Goal: Task Accomplishment & Management: Manage account settings

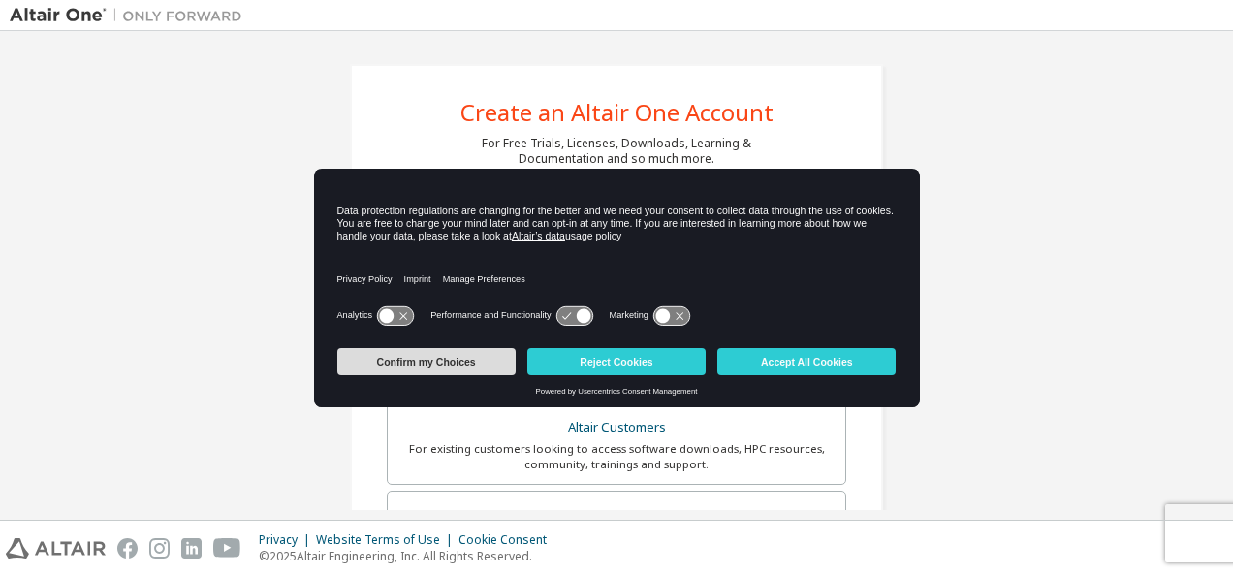
click at [482, 352] on button "Confirm my Choices" at bounding box center [426, 361] width 178 height 27
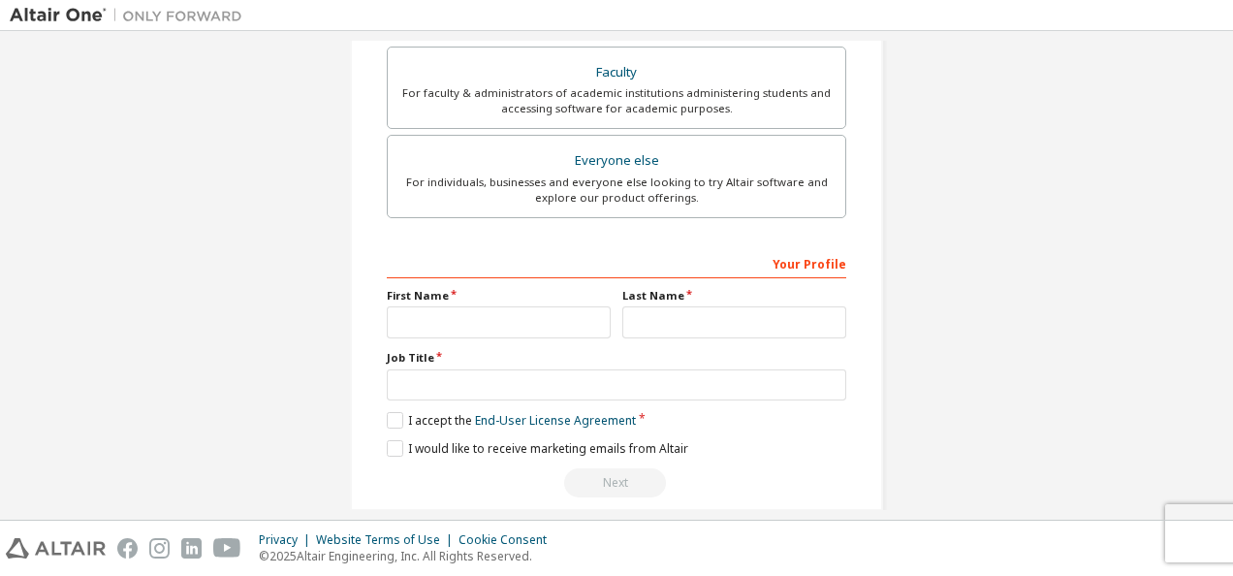
scroll to position [534, 0]
click at [467, 317] on input "text" at bounding box center [499, 321] width 224 height 32
type input "*****"
type input "********"
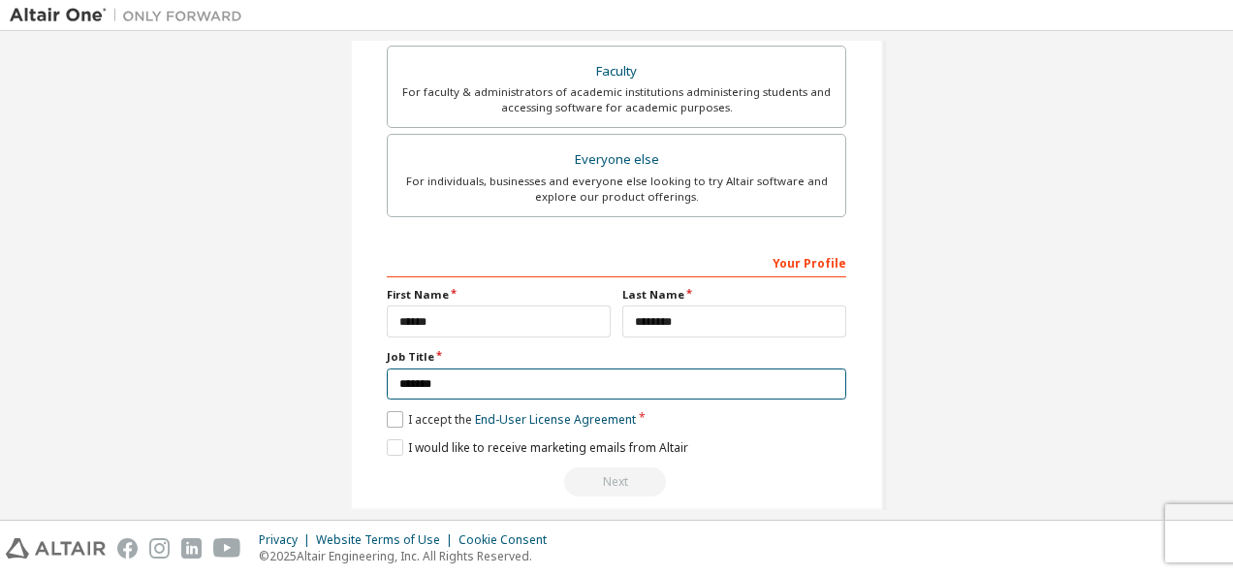
type input "*******"
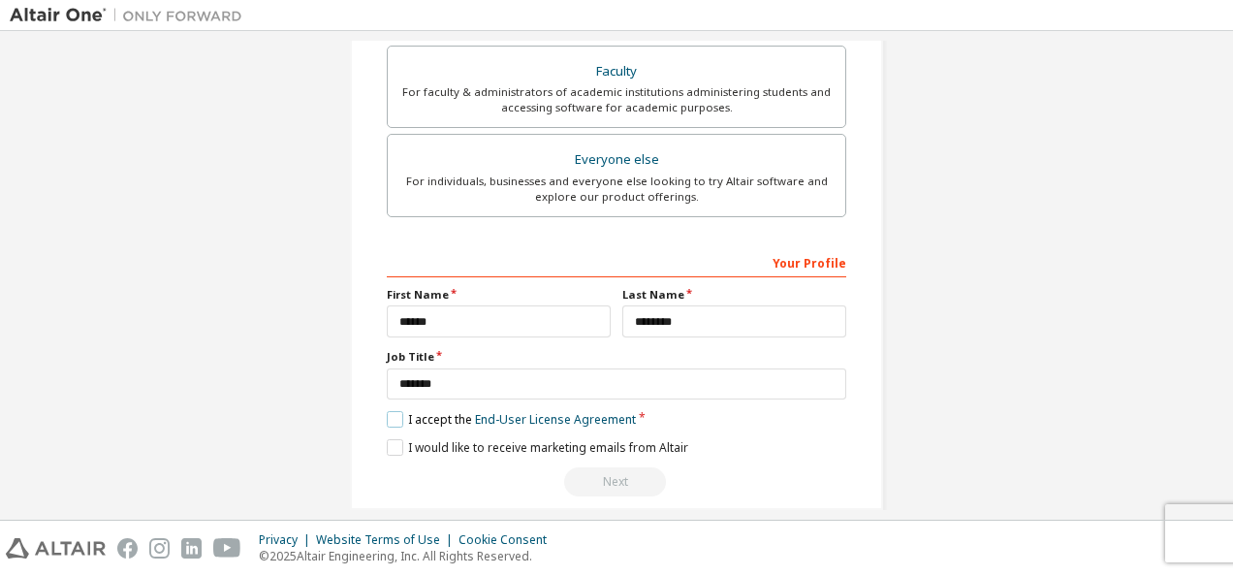
click at [387, 415] on label "I accept the End-User License Agreement" at bounding box center [511, 419] width 249 height 16
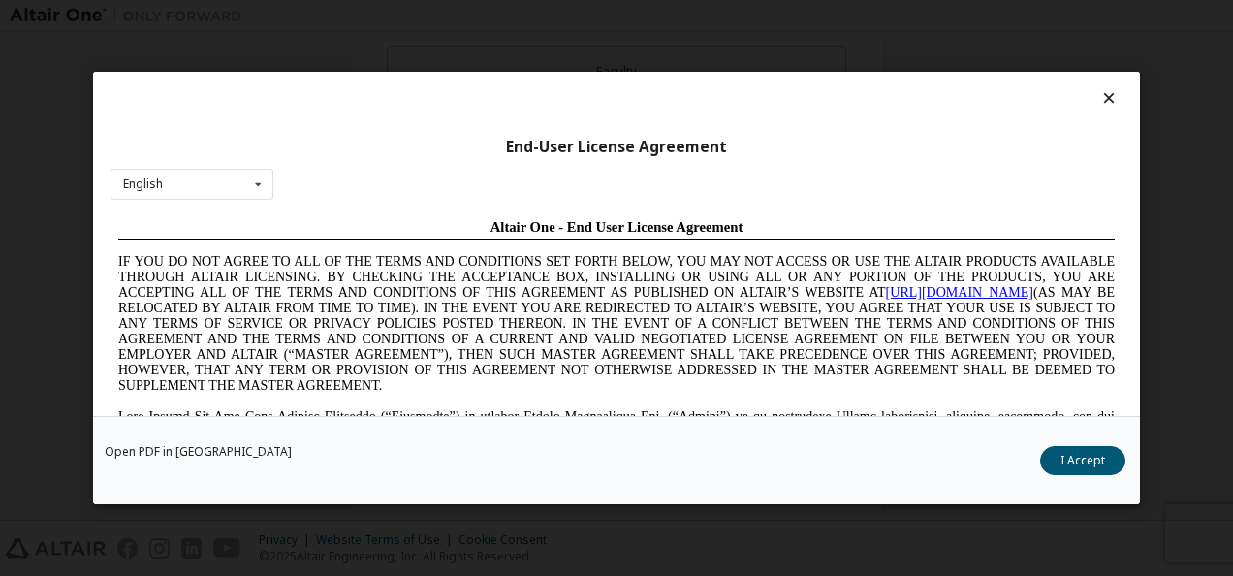
scroll to position [0, 0]
click at [1062, 452] on button "I Accept" at bounding box center [1082, 460] width 85 height 29
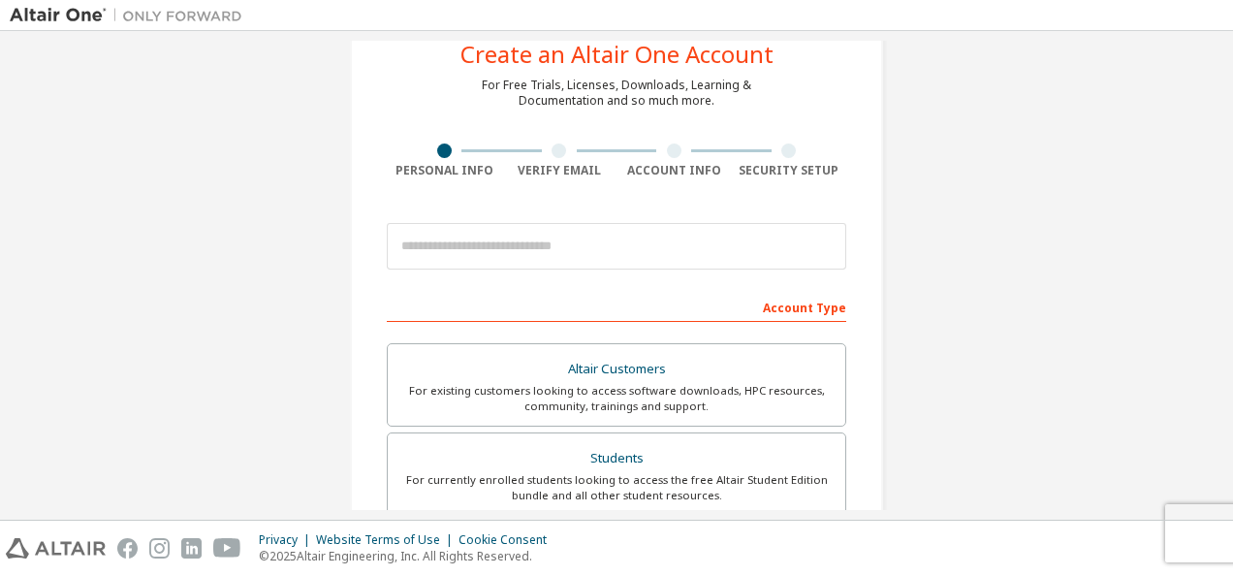
scroll to position [40, 0]
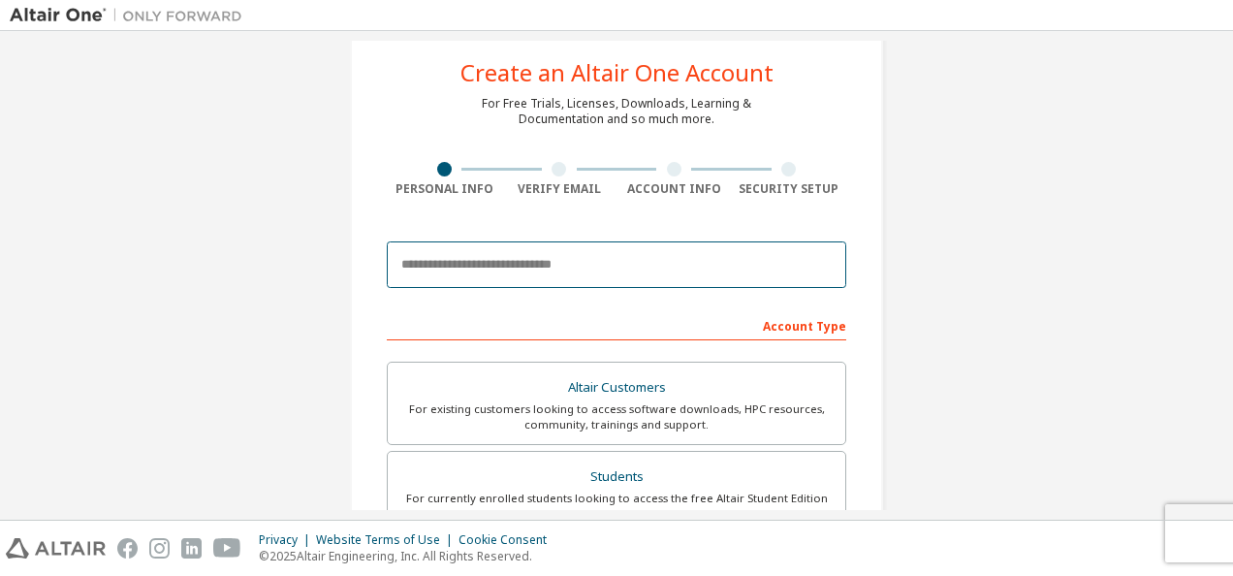
click at [534, 273] on input "email" at bounding box center [617, 264] width 460 height 47
type input "**********"
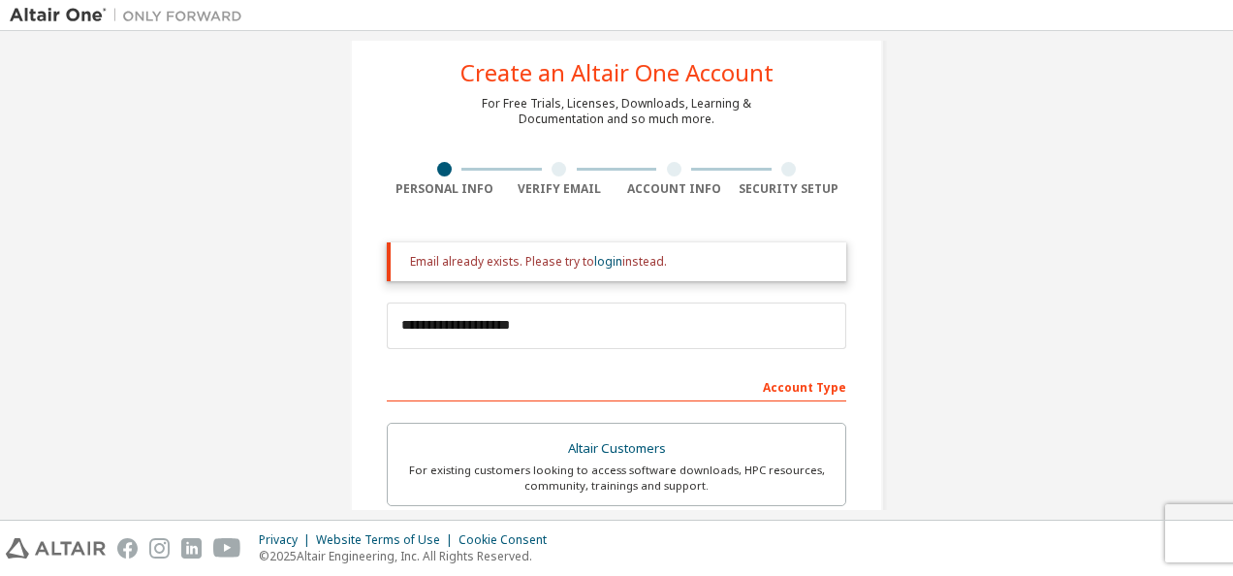
click at [607, 265] on link "login" at bounding box center [608, 261] width 28 height 16
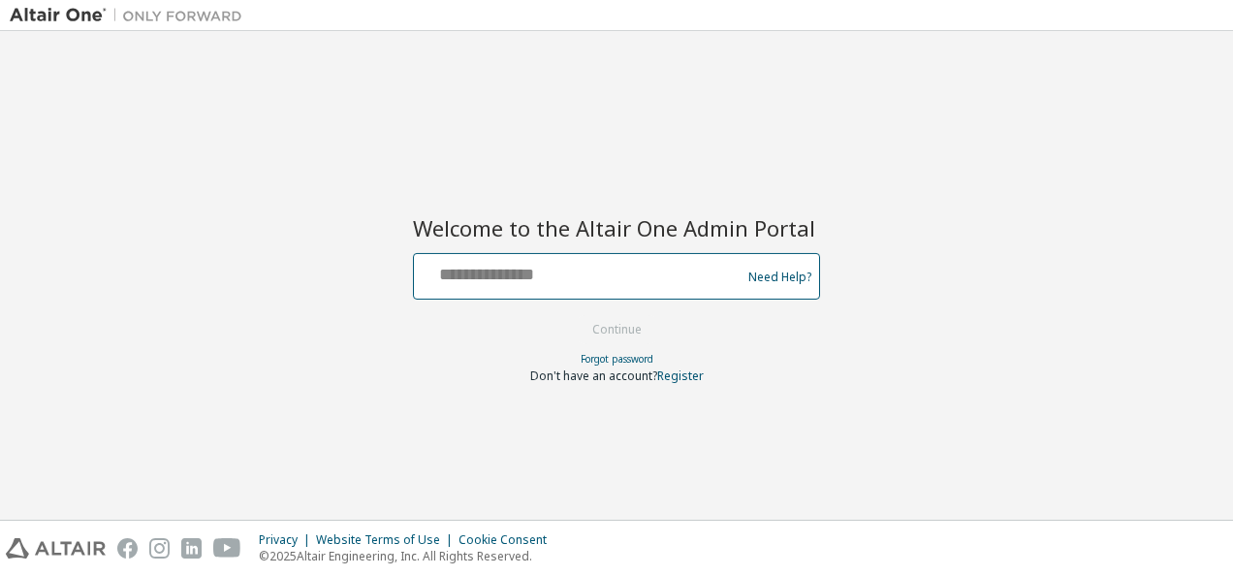
click at [452, 279] on input "text" at bounding box center [580, 272] width 317 height 28
type input "**********"
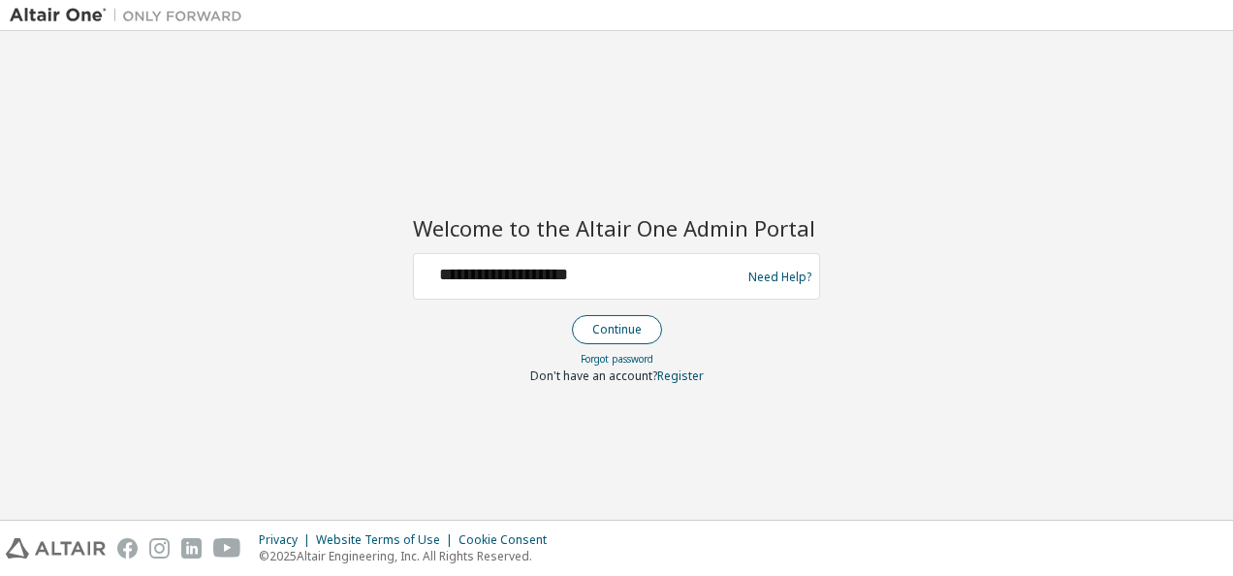
click at [586, 315] on button "Continue" at bounding box center [617, 329] width 90 height 29
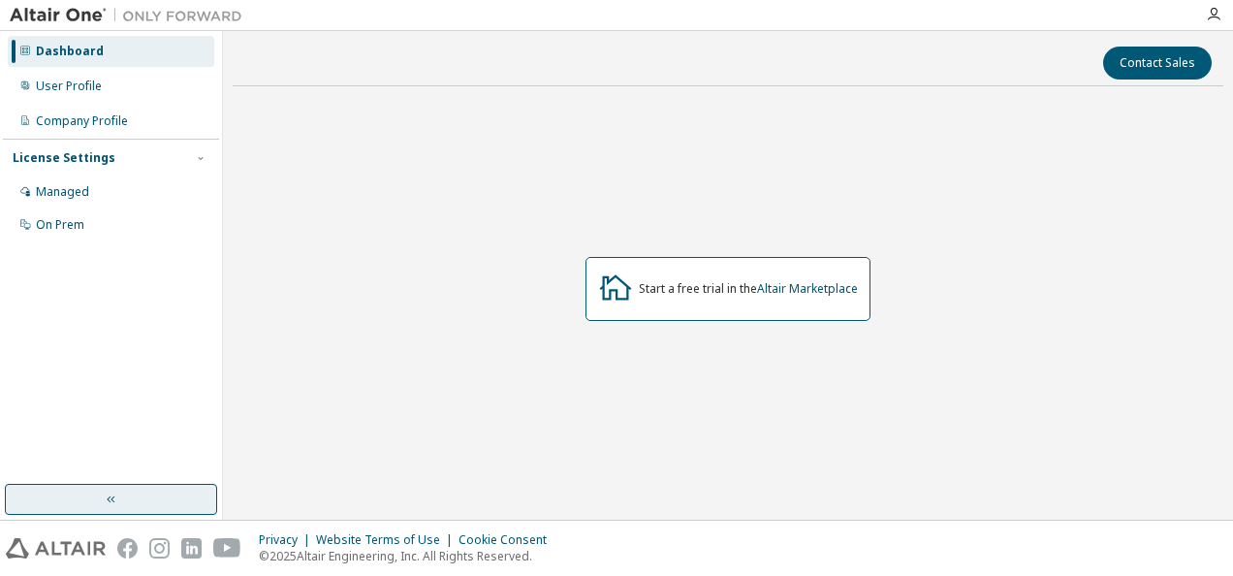
click at [116, 489] on button "button" at bounding box center [111, 499] width 212 height 31
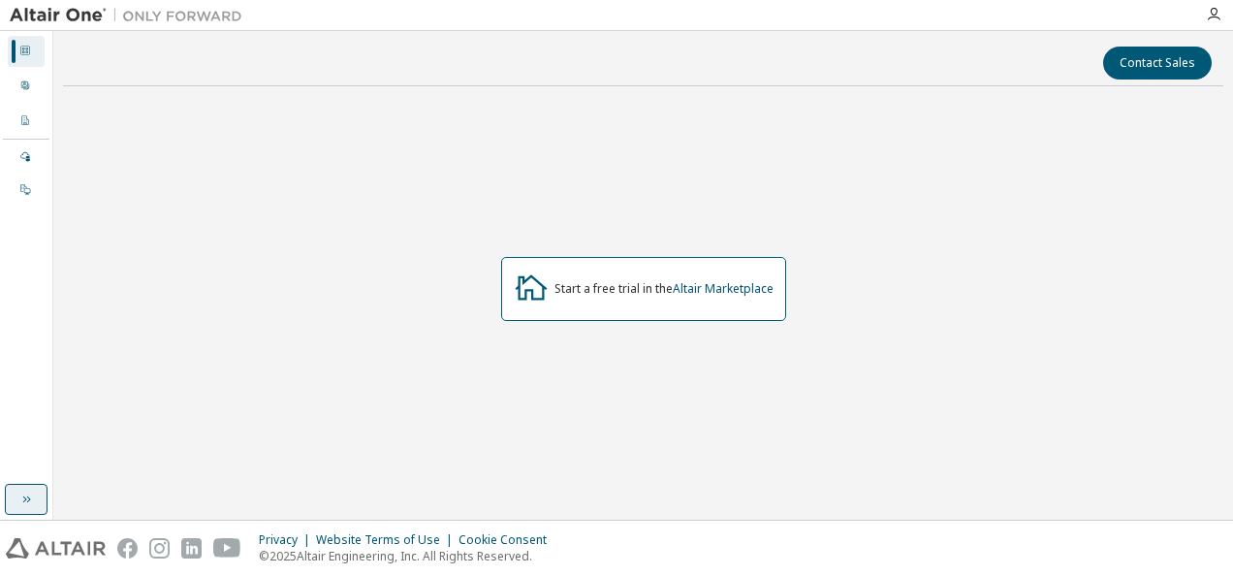
click at [12, 504] on button "button" at bounding box center [26, 499] width 43 height 31
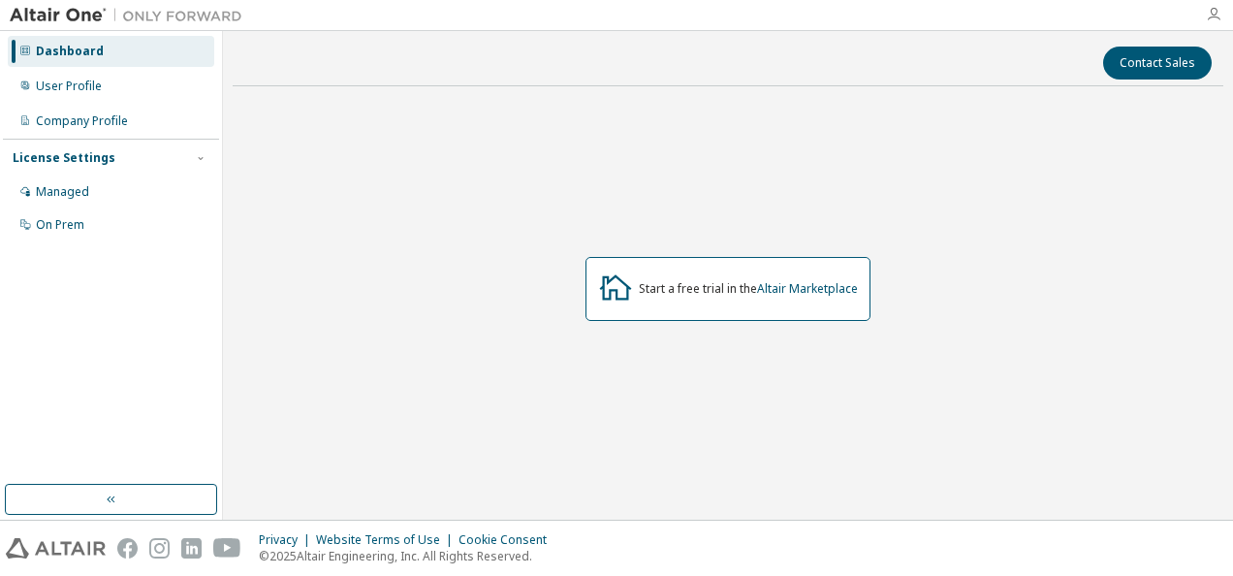
click at [1214, 7] on icon "button" at bounding box center [1214, 15] width 16 height 16
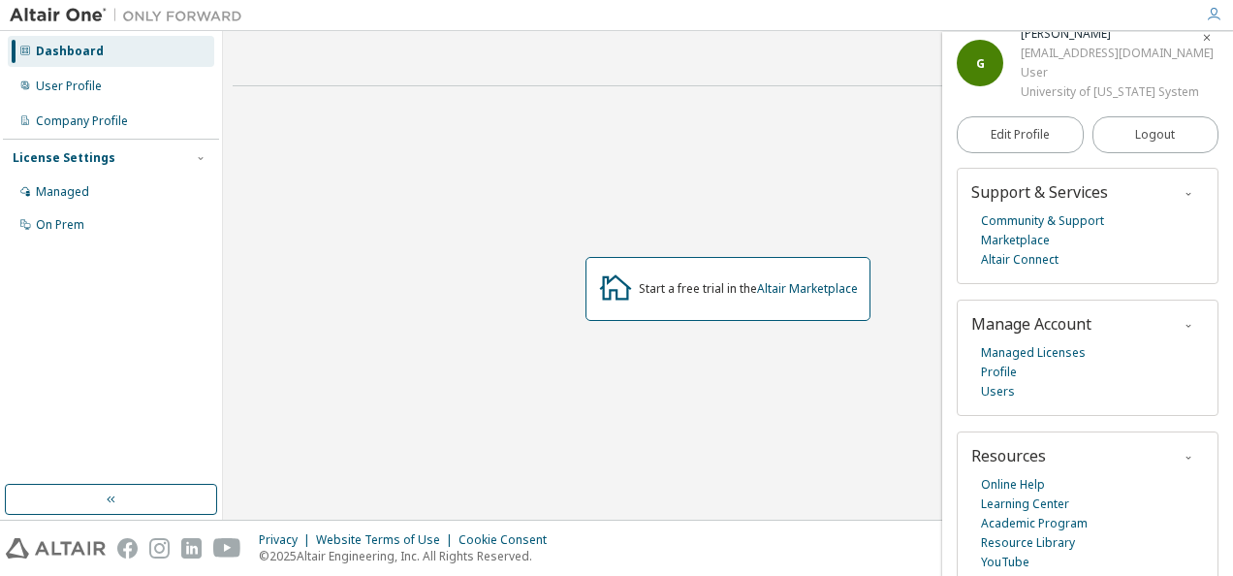
scroll to position [30, 0]
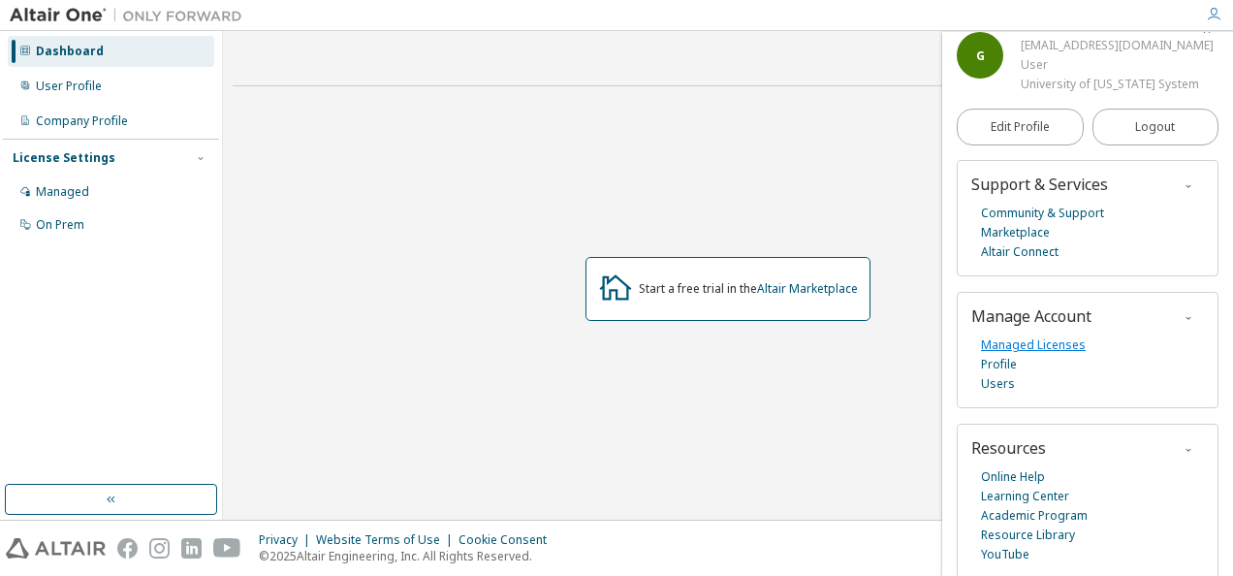
click at [1035, 342] on link "Managed Licenses" at bounding box center [1033, 344] width 105 height 19
click at [1220, 17] on icon "button" at bounding box center [1214, 15] width 16 height 16
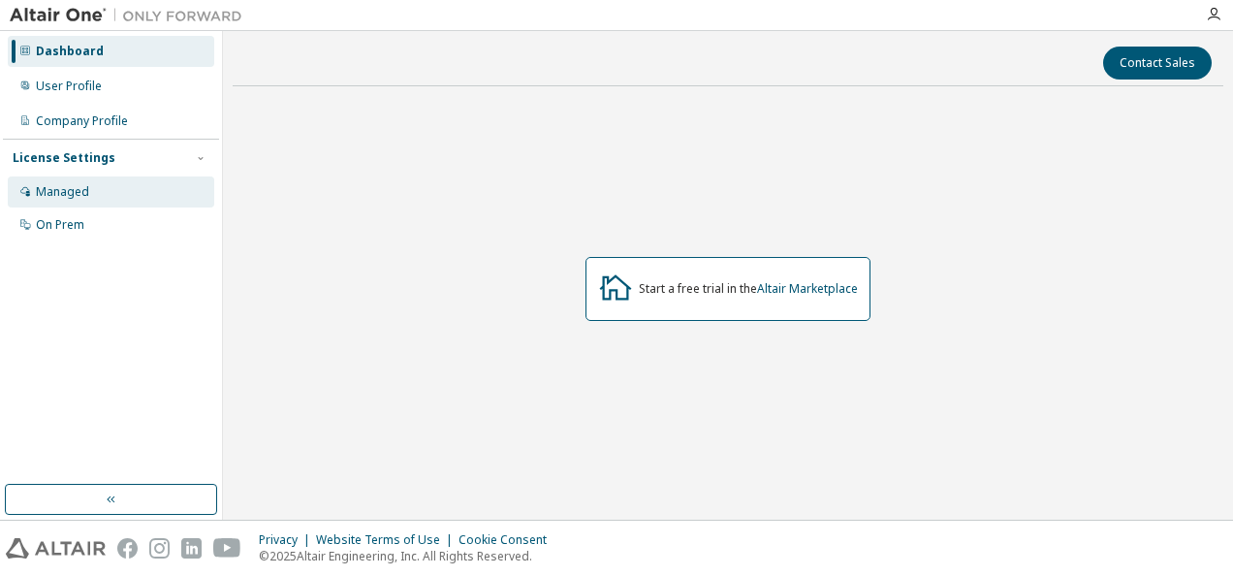
click at [145, 194] on div "Managed" at bounding box center [111, 191] width 206 height 31
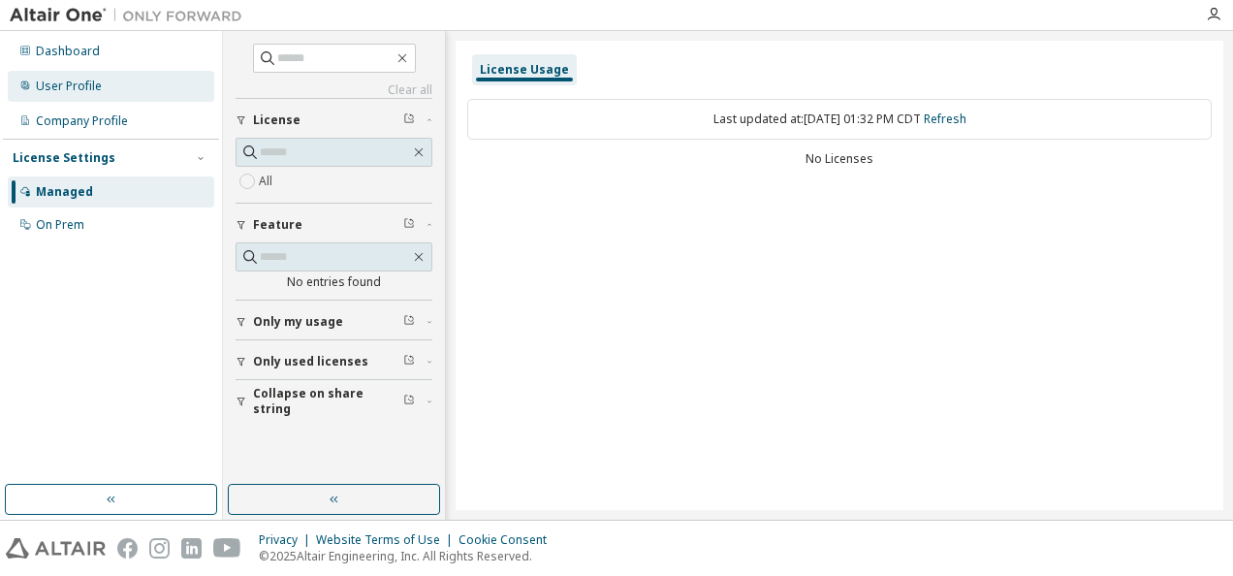
click at [68, 97] on div "User Profile" at bounding box center [111, 86] width 206 height 31
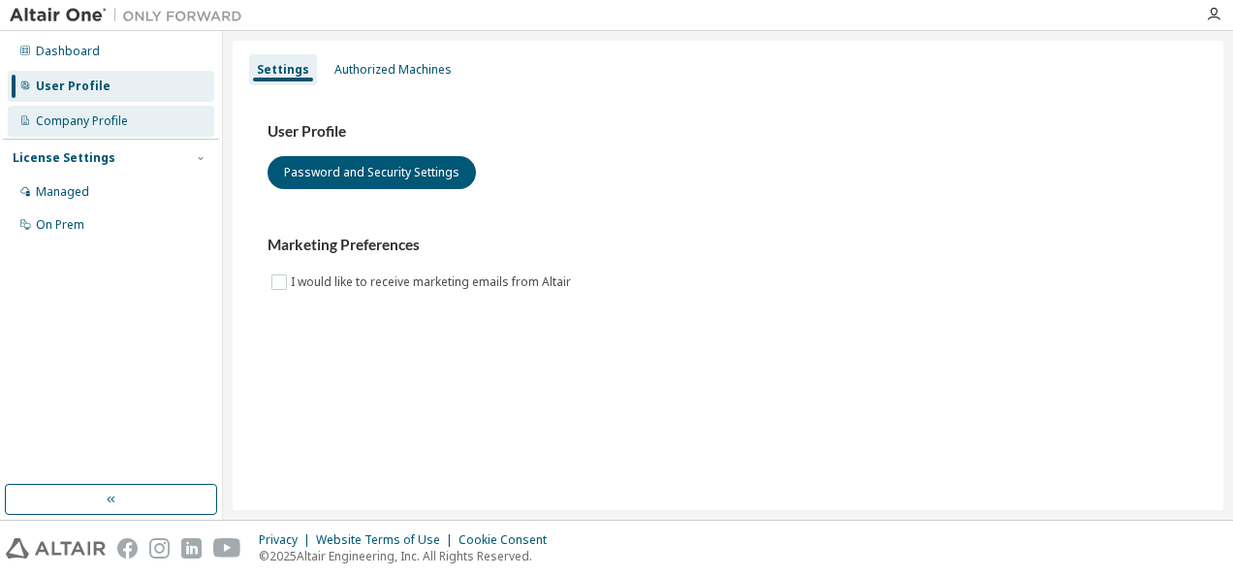
click at [76, 110] on div "Company Profile" at bounding box center [111, 121] width 206 height 31
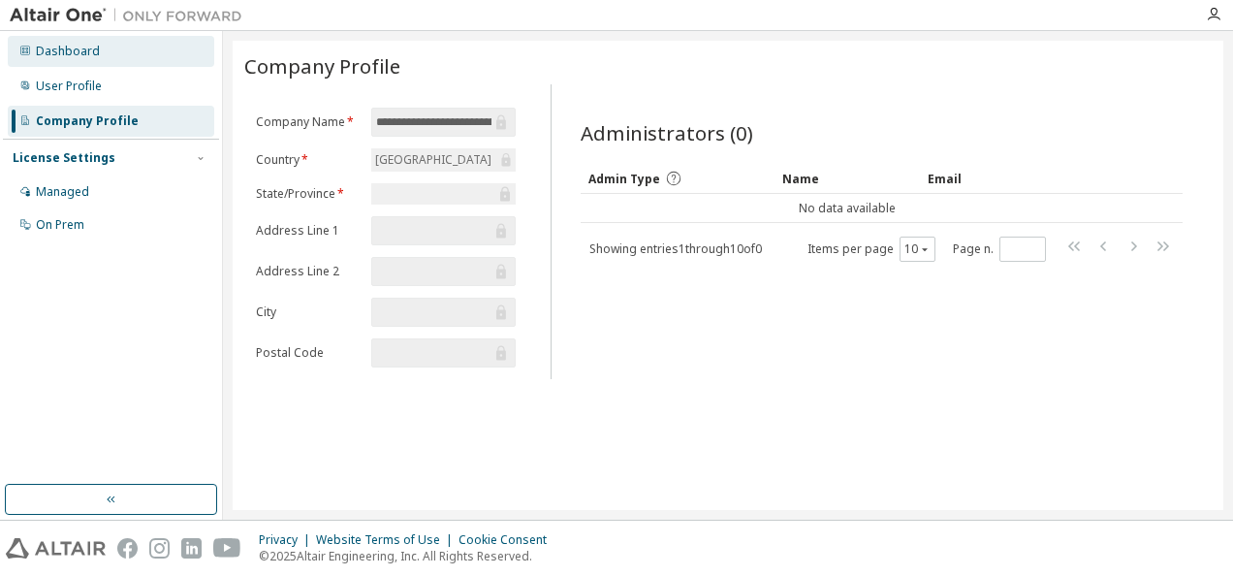
click at [62, 52] on div "Dashboard" at bounding box center [68, 52] width 64 height 16
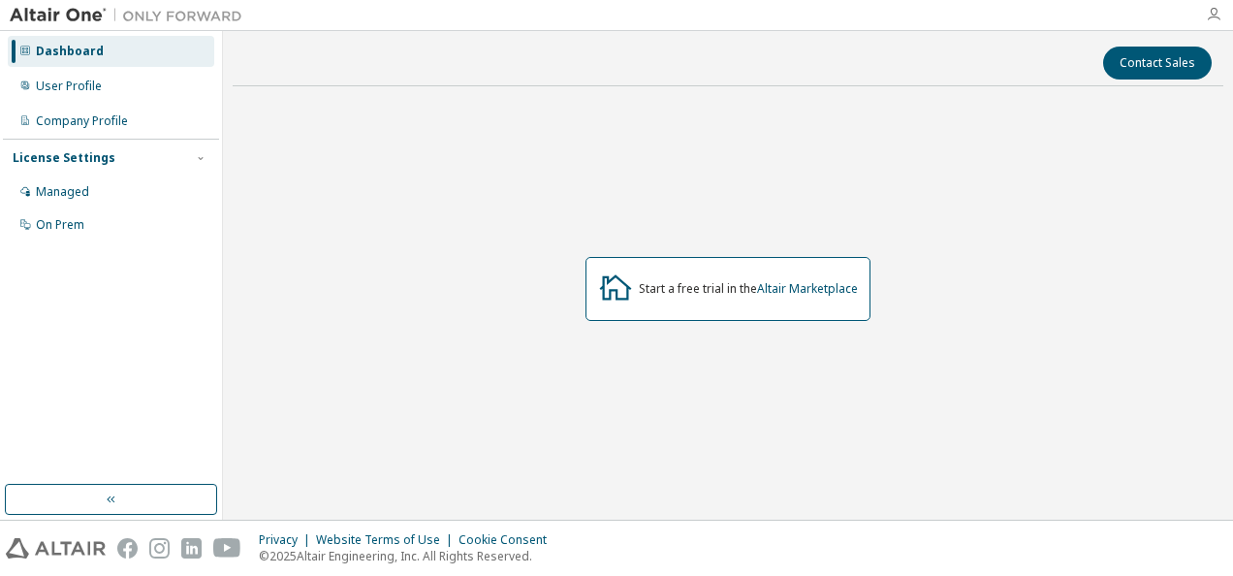
click at [1214, 21] on icon "button" at bounding box center [1214, 15] width 16 height 16
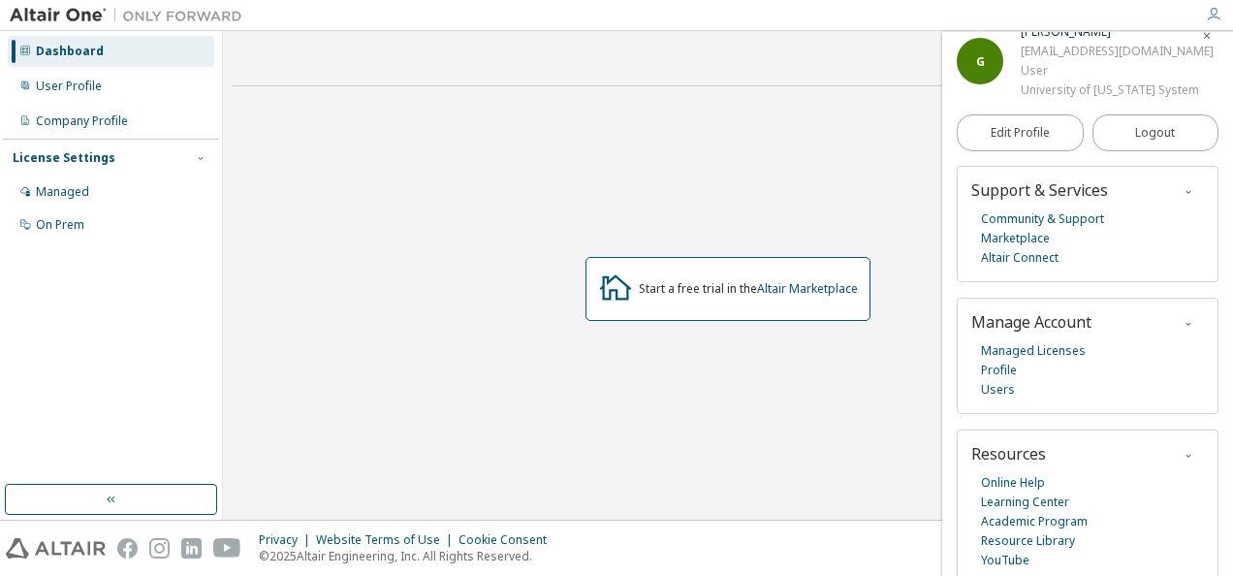
scroll to position [30, 0]
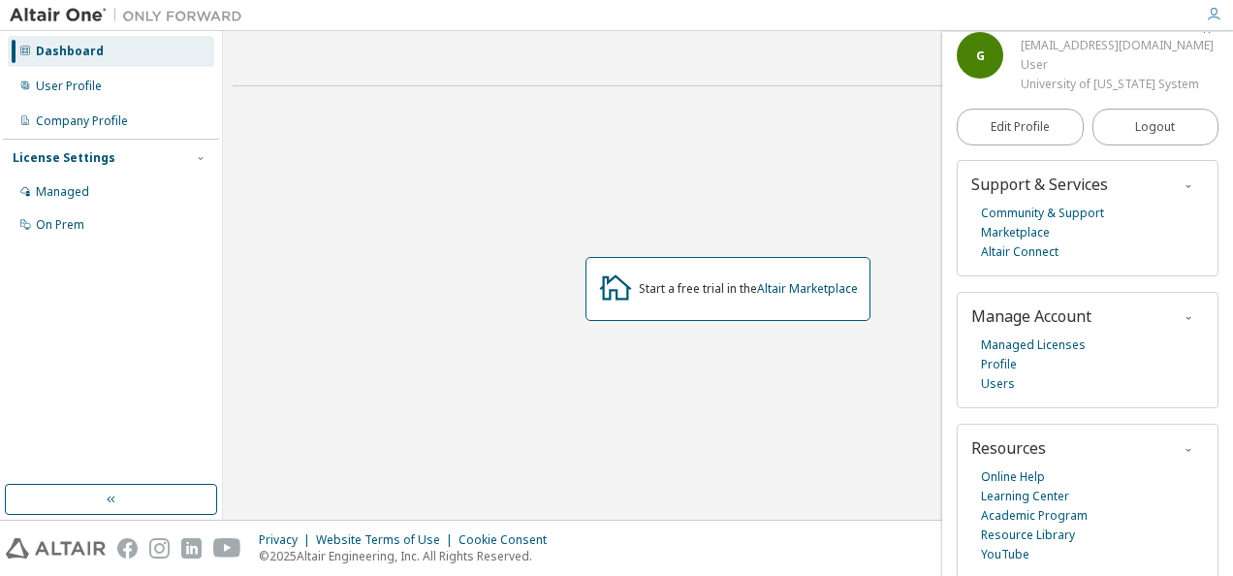
click at [760, 151] on div "Start a free trial in the Altair Marketplace" at bounding box center [728, 289] width 991 height 374
click at [813, 284] on link "Altair Marketplace" at bounding box center [807, 288] width 101 height 16
